Goal: Task Accomplishment & Management: Manage account settings

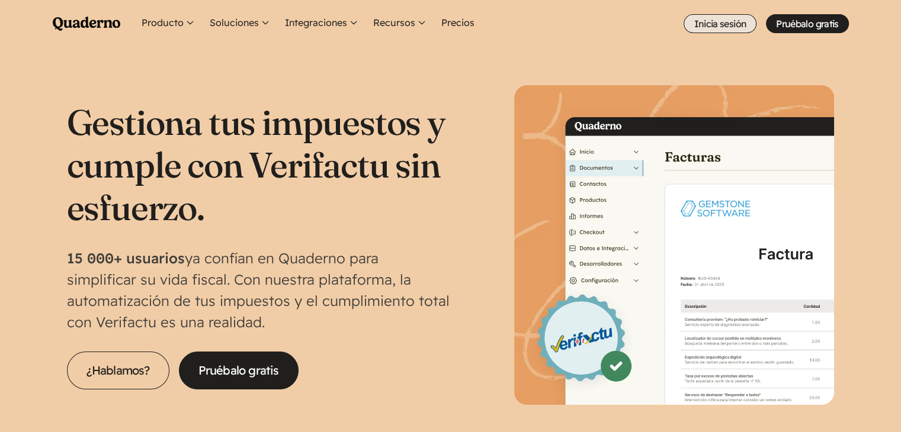
click at [715, 28] on link "Inicia sesión" at bounding box center [719, 23] width 73 height 19
click at [720, 22] on link "Inicia sesión" at bounding box center [719, 23] width 73 height 19
click at [718, 26] on link "Inicia sesión" at bounding box center [719, 23] width 73 height 19
